Goal: Navigation & Orientation: Find specific page/section

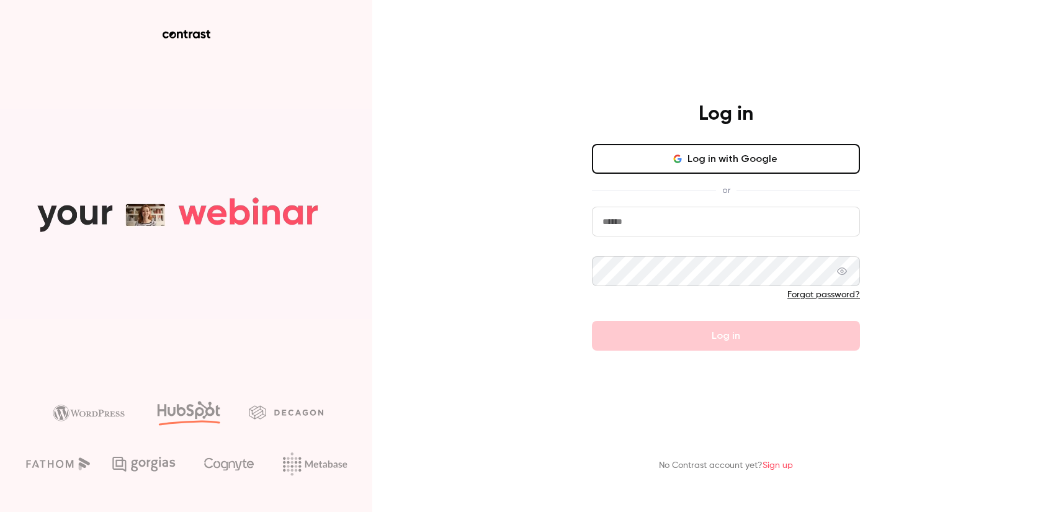
click at [727, 158] on button "Log in with Google" at bounding box center [726, 159] width 268 height 30
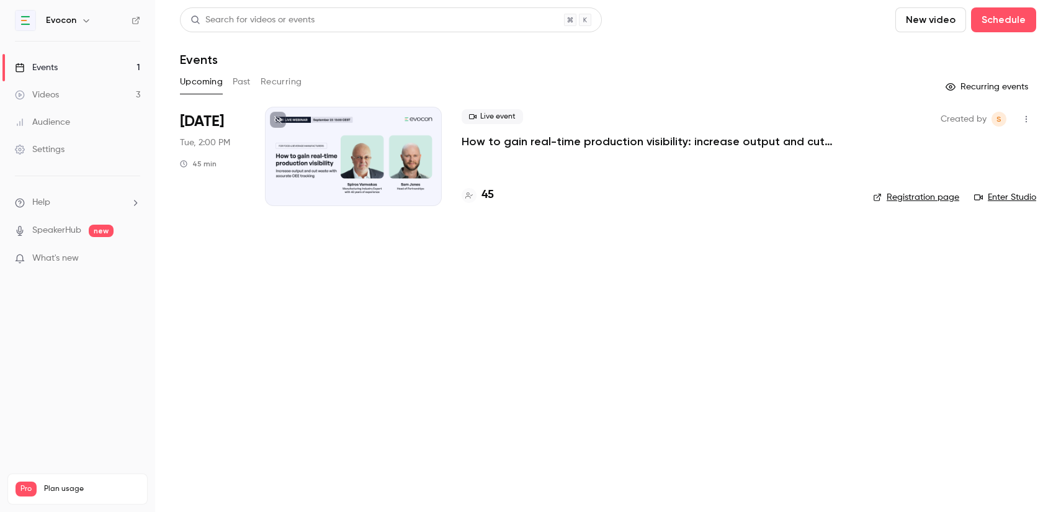
click at [66, 256] on span "What's new" at bounding box center [55, 258] width 47 height 13
click at [61, 258] on span "What's new" at bounding box center [55, 258] width 47 height 13
click at [59, 257] on span "What's new" at bounding box center [55, 258] width 47 height 13
click at [282, 326] on main "Search for videos or events New video Schedule Events Upcoming Past Recurring R…" at bounding box center [608, 256] width 906 height 512
click at [66, 258] on span "What's new" at bounding box center [55, 258] width 47 height 13
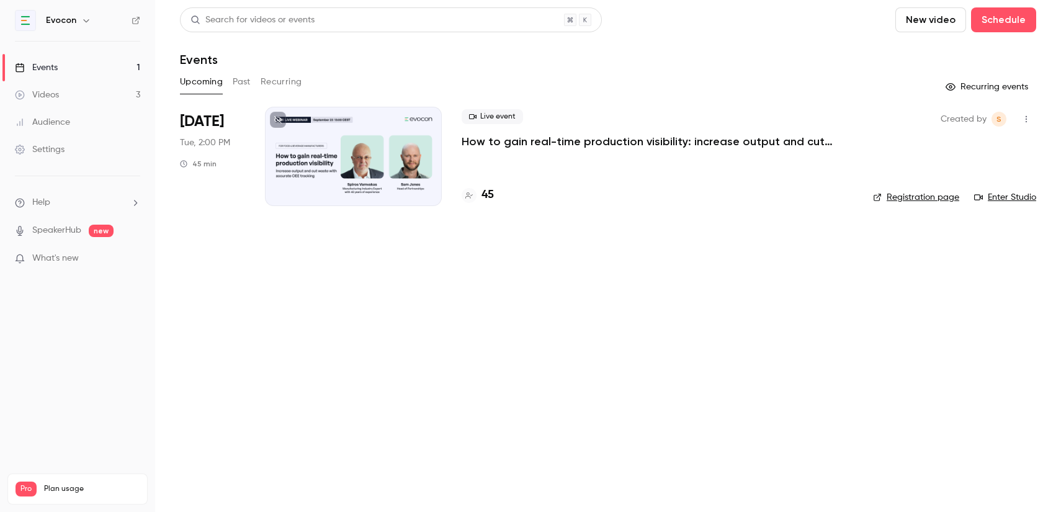
click at [63, 232] on link "SpeakerHub" at bounding box center [56, 230] width 49 height 13
